Goal: Task Accomplishment & Management: Manage account settings

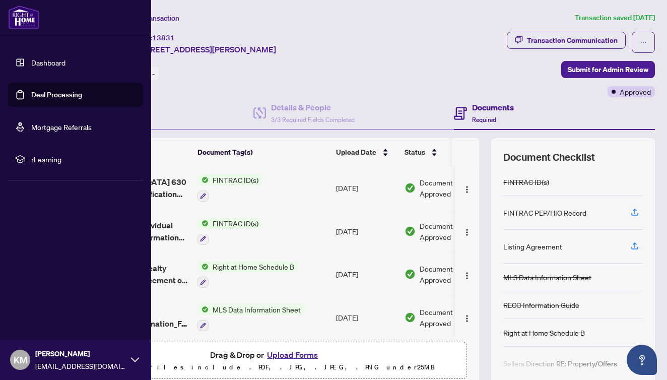
scroll to position [0, 1]
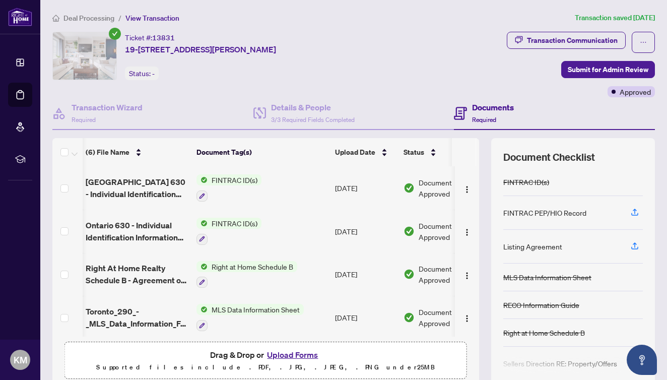
click at [84, 19] on span "Deal Processing" at bounding box center [88, 18] width 51 height 9
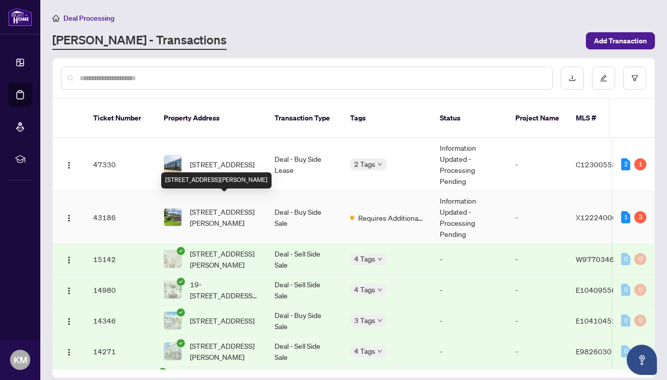
click at [229, 209] on span "[STREET_ADDRESS][PERSON_NAME]" at bounding box center [224, 217] width 69 height 22
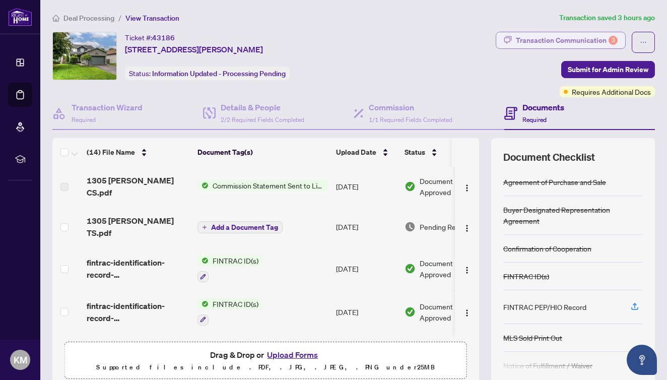
click at [569, 39] on div "Transaction Communication 3" at bounding box center [567, 40] width 102 height 16
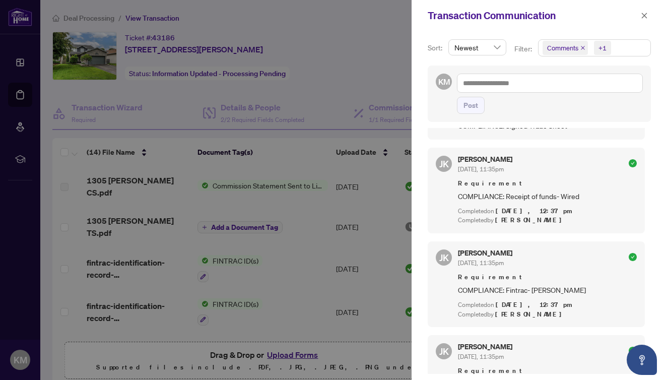
scroll to position [542, 0]
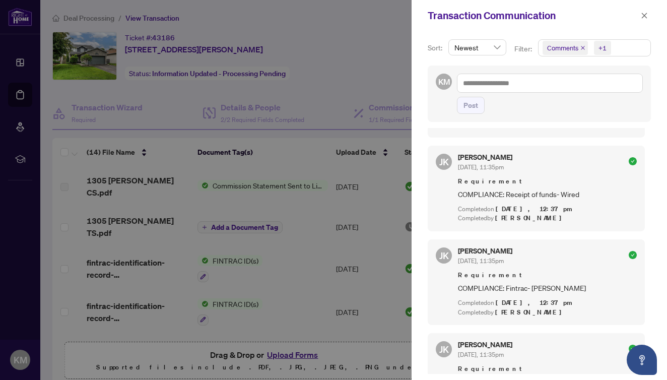
click at [313, 143] on div at bounding box center [333, 190] width 667 height 380
click at [646, 15] on icon "close" at bounding box center [645, 16] width 6 height 6
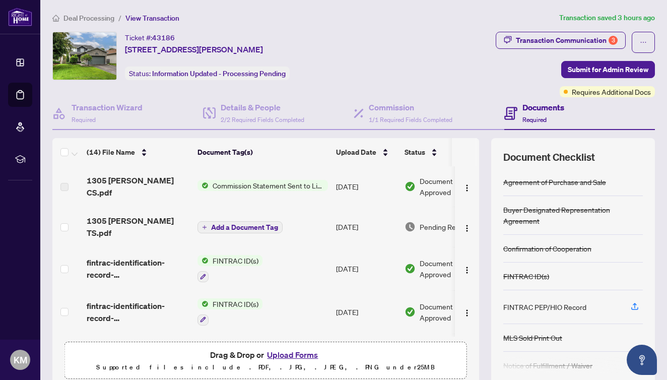
scroll to position [0, 0]
click at [251, 107] on h4 "Details & People" at bounding box center [263, 107] width 84 height 12
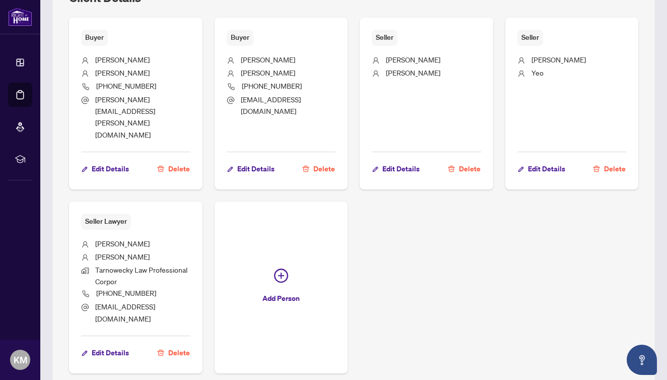
scroll to position [509, 0]
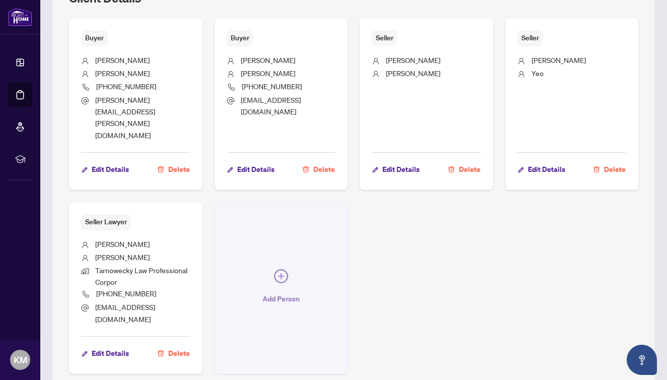
click at [280, 269] on icon "plus-circle" at bounding box center [281, 276] width 14 height 14
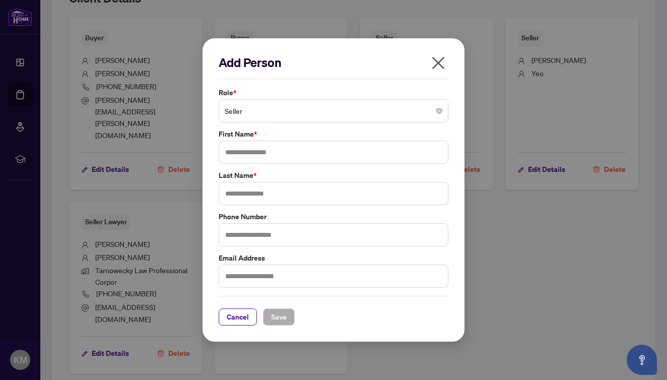
click at [290, 116] on span "Seller" at bounding box center [334, 110] width 218 height 19
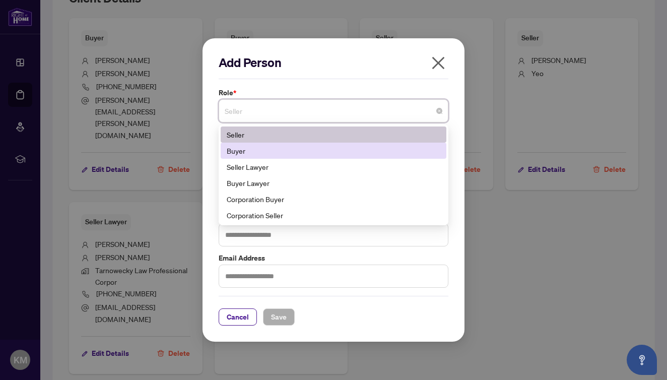
click at [278, 150] on div "Buyer" at bounding box center [334, 150] width 214 height 11
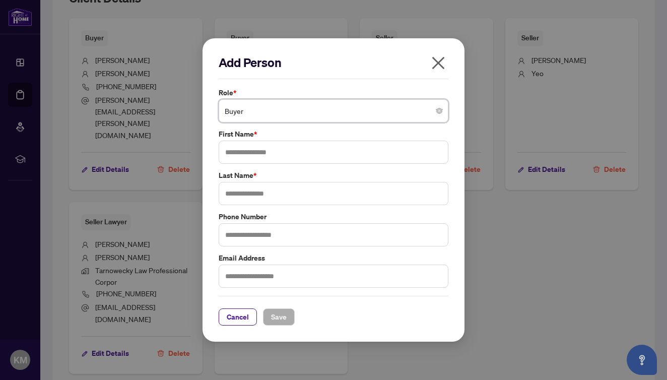
click at [276, 111] on span "Buyer" at bounding box center [334, 110] width 218 height 19
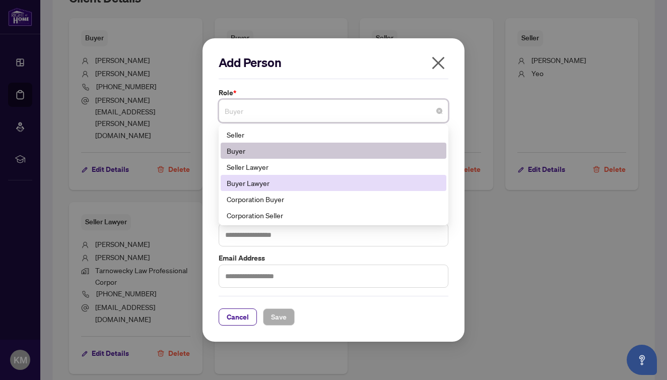
click at [252, 183] on div "Buyer Lawyer" at bounding box center [334, 182] width 214 height 11
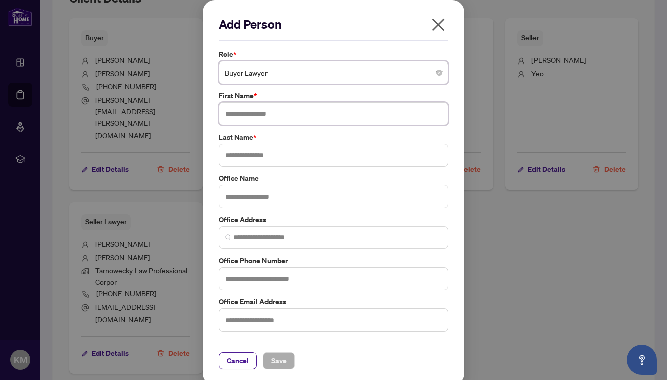
click at [265, 114] on input "text" at bounding box center [334, 113] width 230 height 23
type input "*******"
click at [262, 153] on input "text" at bounding box center [334, 155] width 230 height 23
type input "*"
click at [278, 116] on input "*******" at bounding box center [334, 113] width 230 height 23
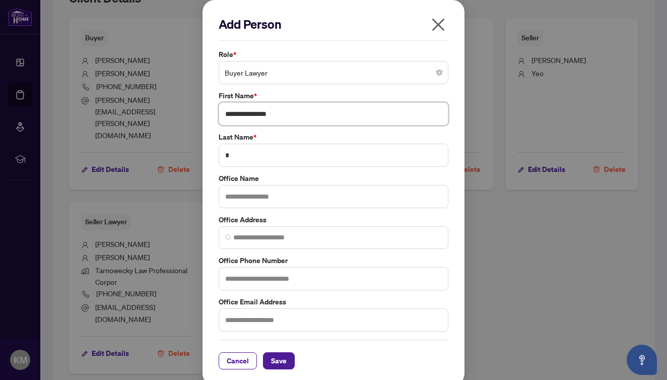
type input "**********"
click at [272, 148] on input "*" at bounding box center [334, 155] width 230 height 23
type input "********"
click at [279, 195] on input "text" at bounding box center [334, 196] width 230 height 23
type input "**********"
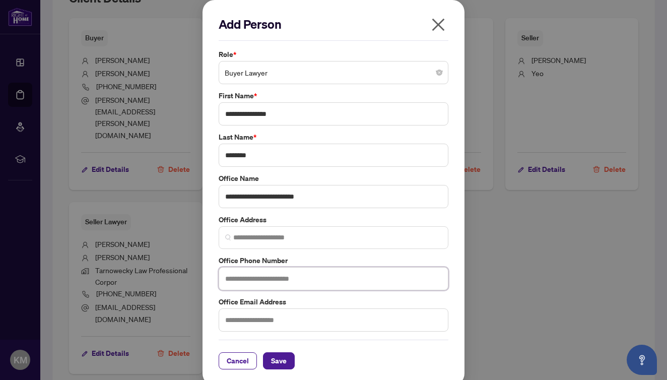
click at [314, 271] on input "text" at bounding box center [334, 278] width 230 height 23
type input "*"
type input "**********"
click at [290, 321] on input "text" at bounding box center [334, 319] width 230 height 23
type input "*"
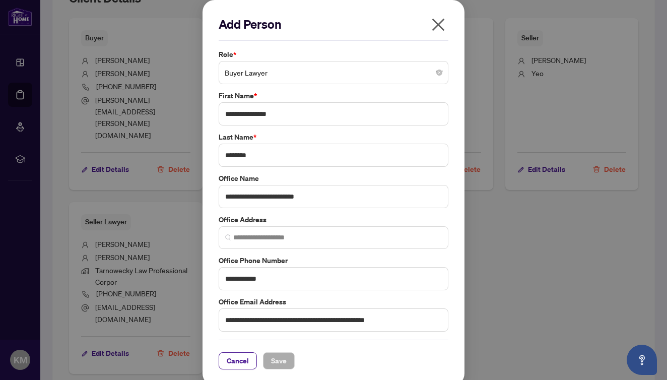
click at [321, 348] on div "Cancel Save" at bounding box center [334, 355] width 230 height 30
click at [412, 319] on input "**********" at bounding box center [334, 319] width 230 height 23
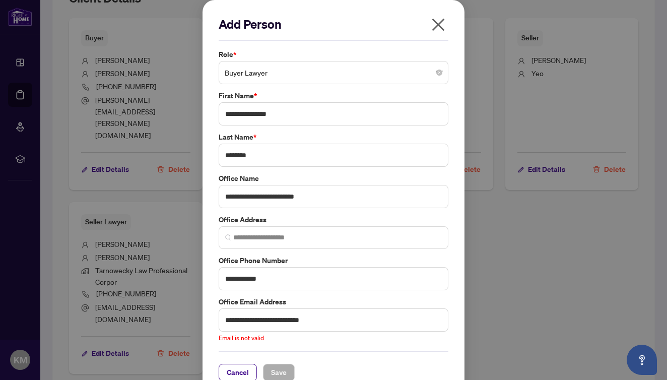
click at [407, 329] on div "**********" at bounding box center [334, 319] width 236 height 47
click at [387, 364] on div "Cancel Save" at bounding box center [334, 372] width 230 height 17
click at [330, 320] on input "**********" at bounding box center [334, 319] width 230 height 23
type input "**********"
click at [284, 353] on button "Save" at bounding box center [279, 360] width 32 height 17
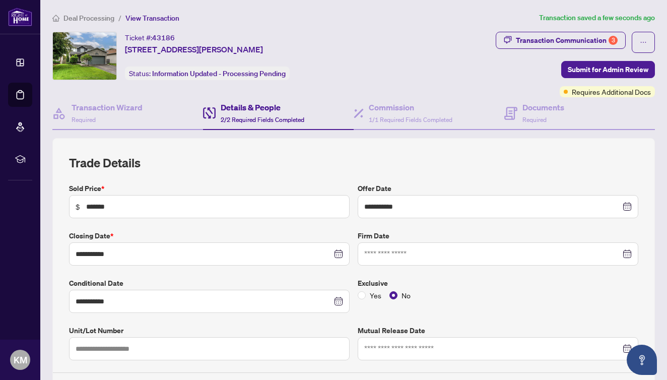
scroll to position [0, 0]
click at [512, 113] on div "Documents Required" at bounding box center [534, 113] width 60 height 24
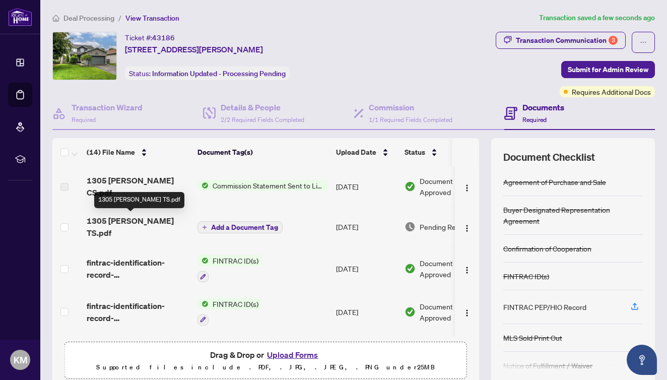
click at [157, 218] on span "1305 [PERSON_NAME] TS.pdf" at bounding box center [138, 227] width 103 height 24
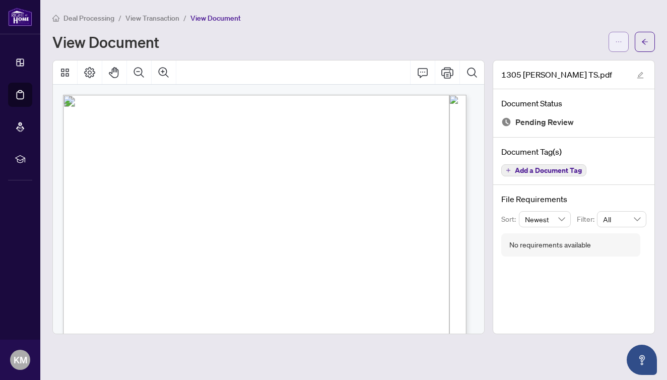
click at [622, 41] on button "button" at bounding box center [619, 42] width 20 height 20
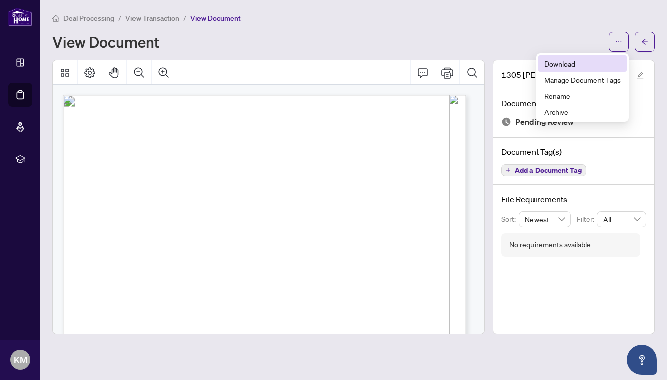
click at [557, 67] on span "Download" at bounding box center [582, 63] width 77 height 11
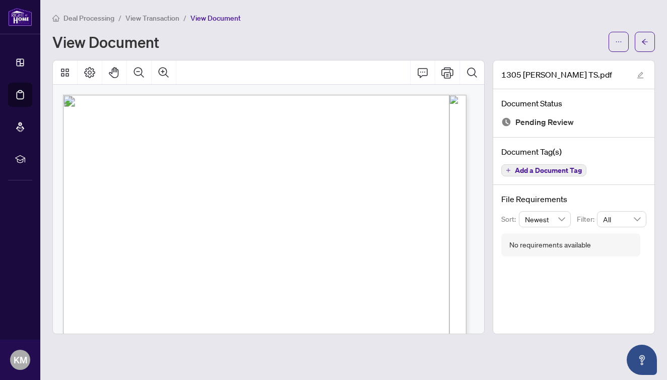
click at [138, 19] on span "View Transaction" at bounding box center [152, 18] width 54 height 9
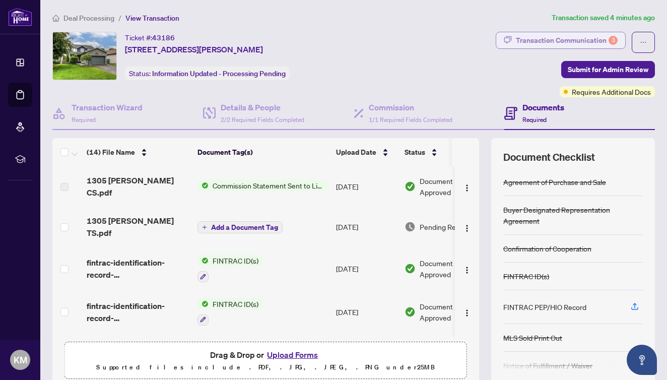
click at [558, 45] on div "Transaction Communication 3" at bounding box center [567, 40] width 102 height 16
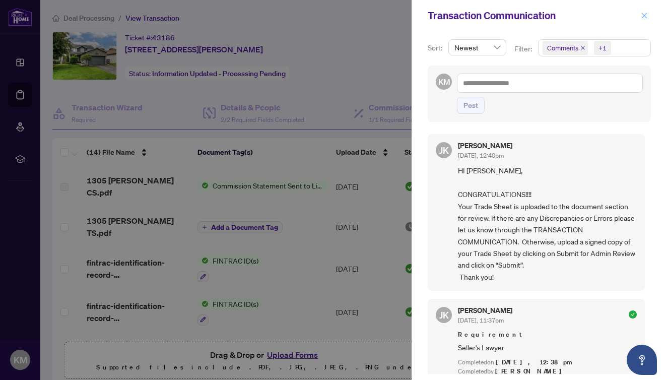
click at [643, 15] on icon "close" at bounding box center [645, 16] width 6 height 6
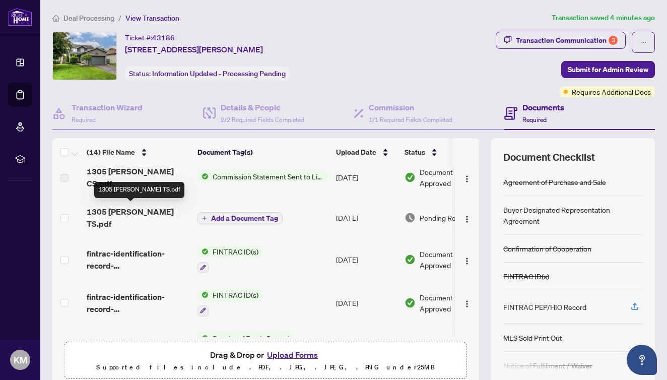
scroll to position [11, 0]
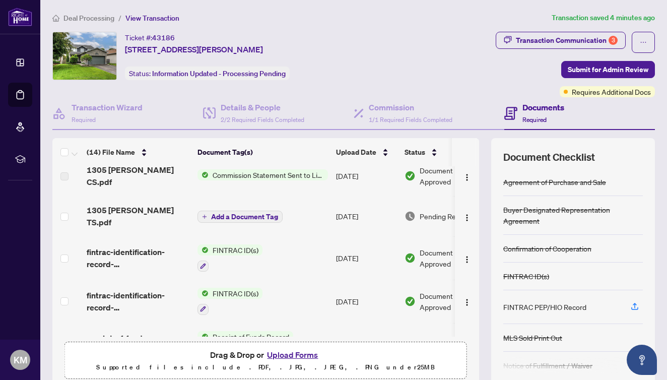
click at [296, 356] on button "Upload Forms" at bounding box center [292, 354] width 57 height 13
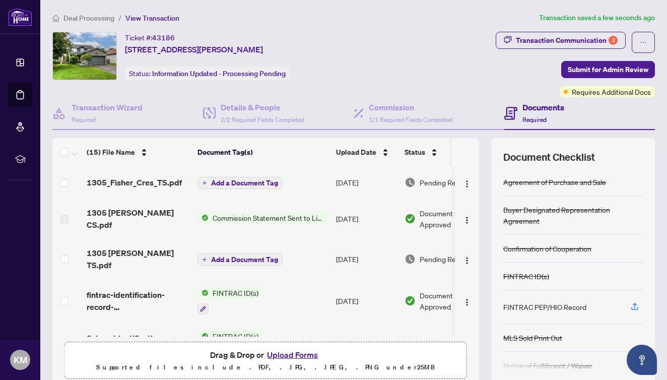
scroll to position [0, 0]
click at [151, 181] on span "1305_Fisher_Cres_TS.pdf" at bounding box center [134, 182] width 95 height 12
click at [230, 185] on span "Add a Document Tag" at bounding box center [244, 182] width 67 height 7
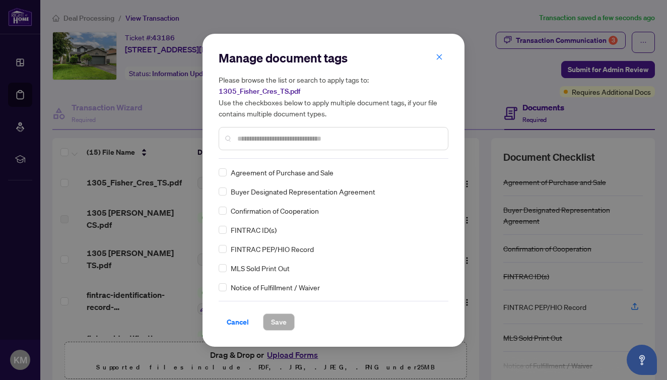
click at [259, 140] on input "text" at bounding box center [338, 138] width 203 height 11
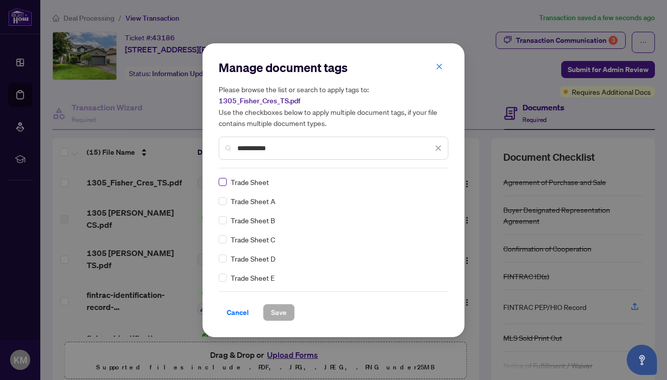
type input "**********"
click at [224, 184] on span at bounding box center [223, 182] width 8 height 8
click at [280, 316] on span "Save" at bounding box center [279, 312] width 16 height 16
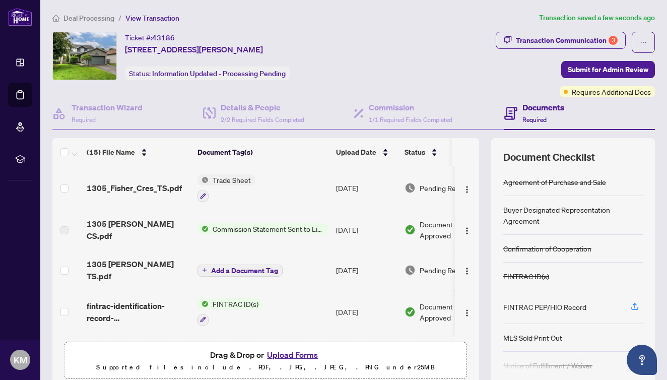
scroll to position [6, 0]
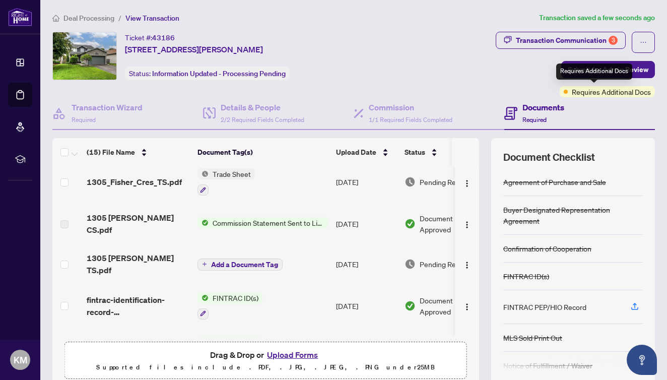
click at [572, 73] on div "Requires Additional Docs" at bounding box center [594, 71] width 76 height 16
click at [636, 64] on span "Submit for Admin Review" at bounding box center [608, 69] width 81 height 16
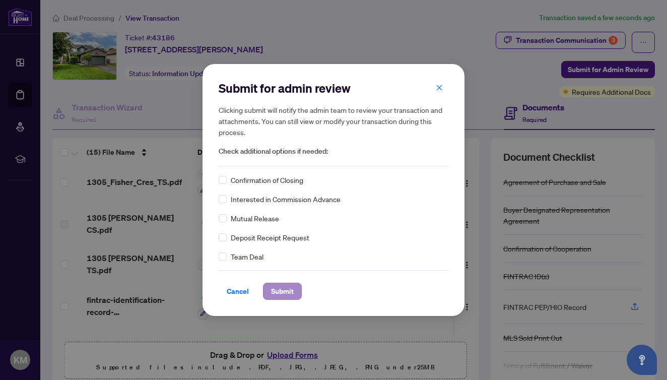
click at [284, 290] on span "Submit" at bounding box center [282, 291] width 23 height 16
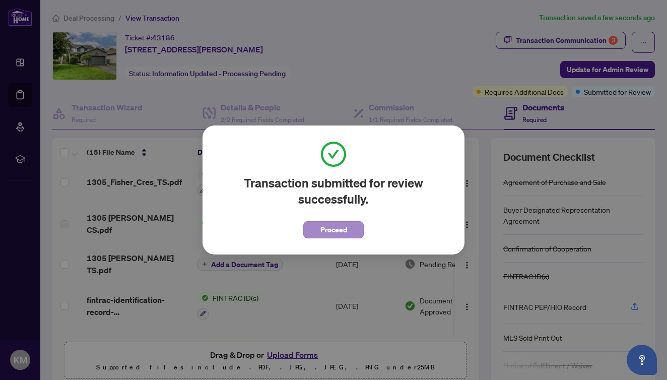
click at [323, 231] on span "Proceed" at bounding box center [333, 230] width 27 height 16
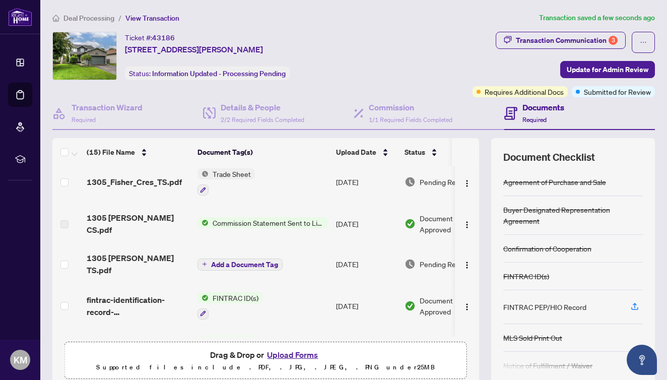
click at [100, 19] on span "Deal Processing" at bounding box center [88, 18] width 51 height 9
